Goal: Find specific page/section

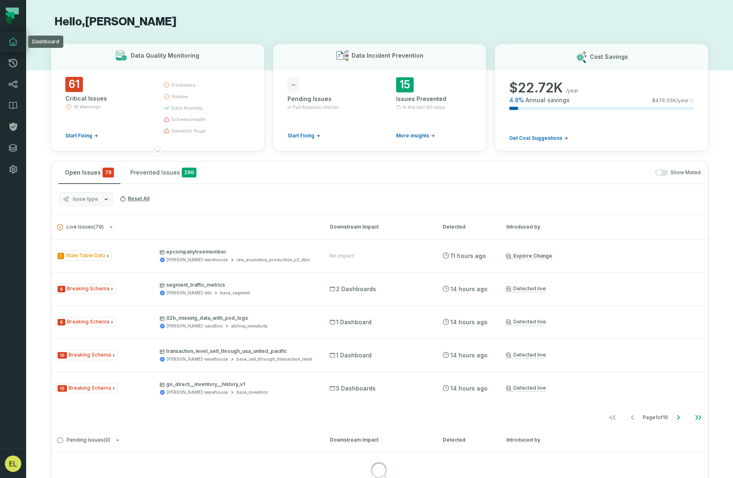
click at [16, 42] on icon at bounding box center [13, 41] width 8 height 7
click at [14, 83] on icon at bounding box center [13, 84] width 10 height 10
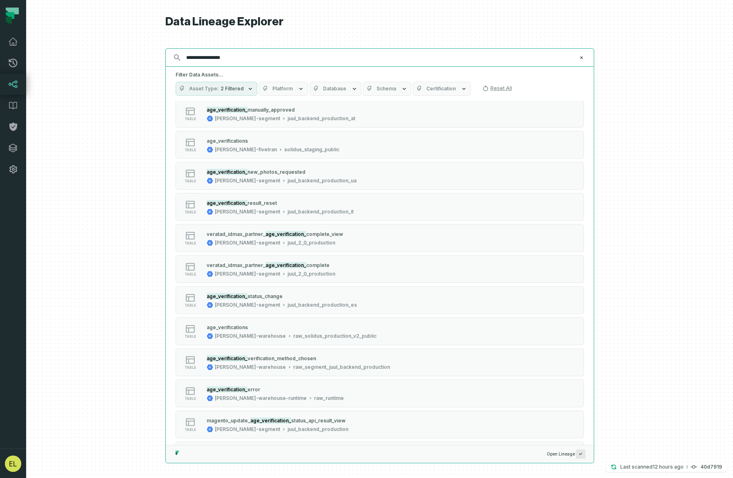
scroll to position [819, 0]
type input "**********"
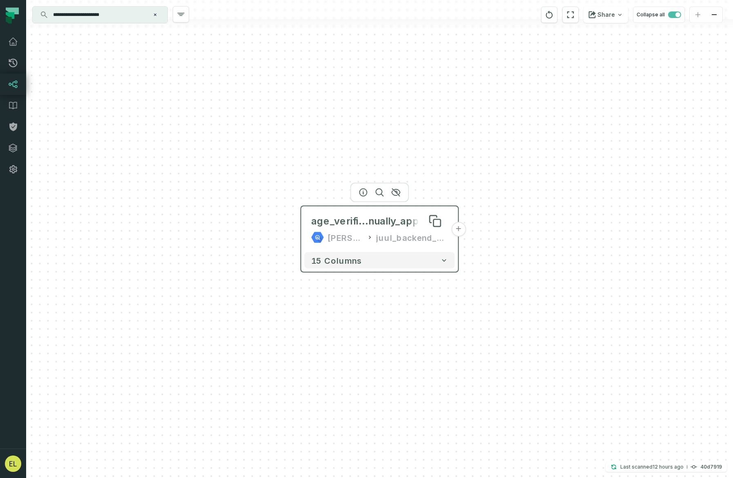
click at [403, 225] on span "nually_approved" at bounding box center [408, 220] width 80 height 13
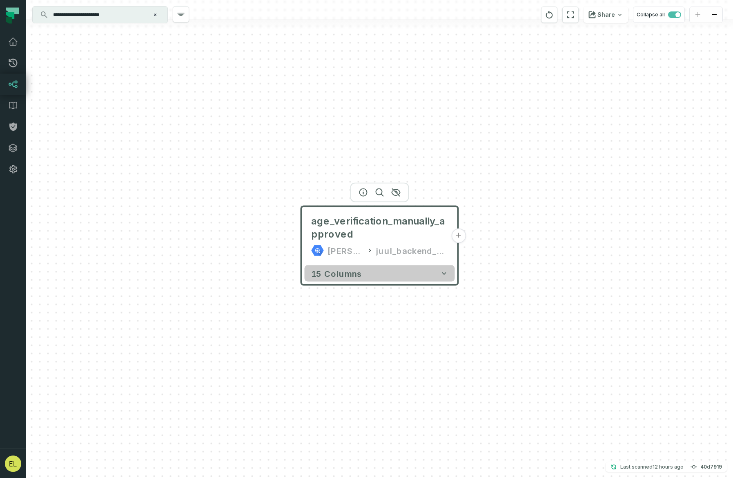
click at [434, 274] on button "15 columns" at bounding box center [380, 273] width 150 height 16
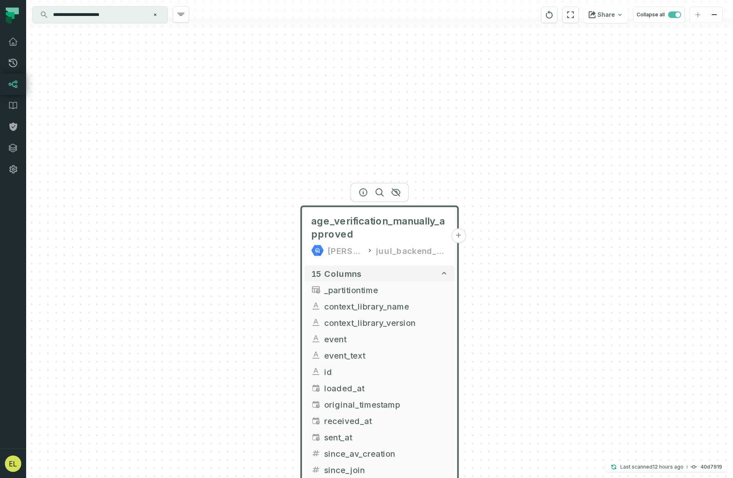
click at [460, 234] on button "+" at bounding box center [458, 235] width 15 height 15
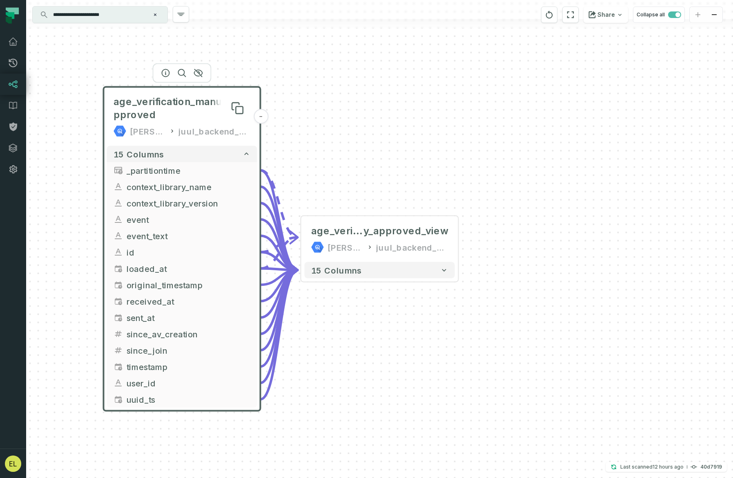
click at [193, 101] on span "age_verification_manually_approved" at bounding box center [182, 108] width 137 height 26
click at [155, 15] on icon "Clear search query" at bounding box center [155, 14] width 2 height 2
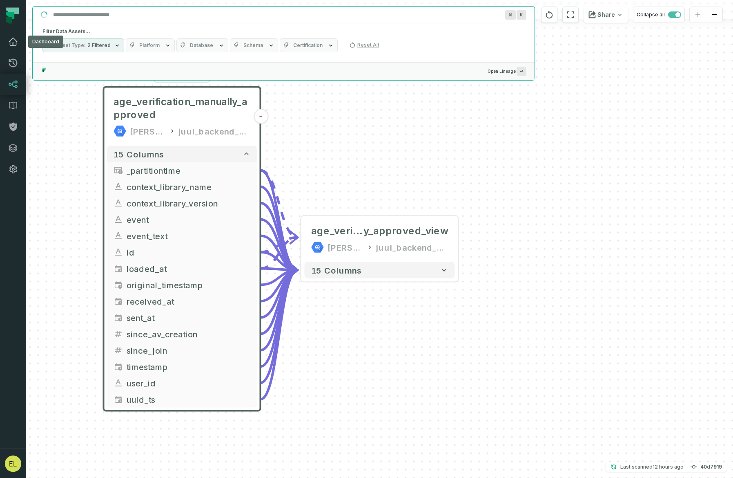
click at [17, 43] on icon at bounding box center [13, 42] width 10 height 10
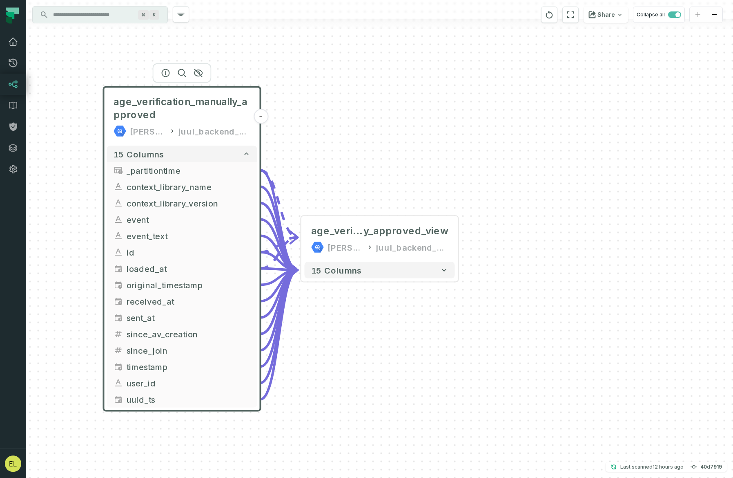
click at [14, 42] on icon at bounding box center [13, 42] width 10 height 10
